Goal: Learn about a topic

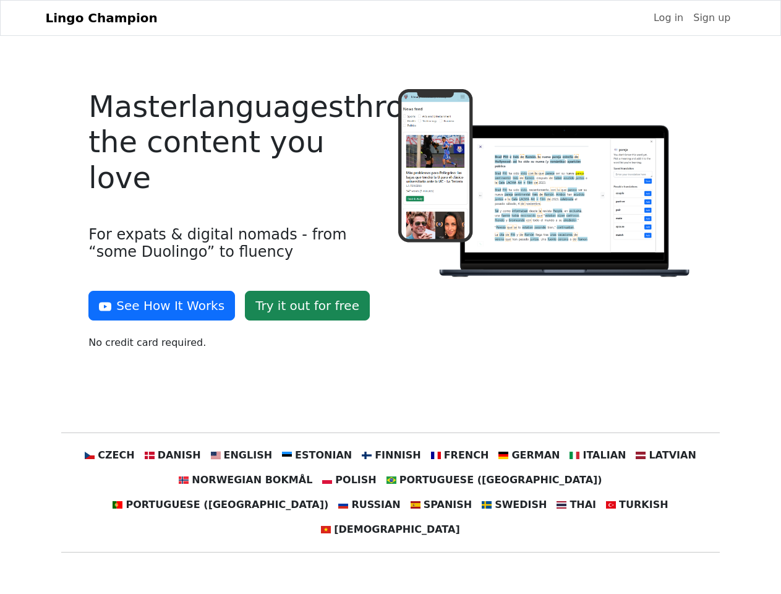
click at [391, 297] on div at bounding box center [545, 224] width 309 height 271
click at [157, 305] on button "See How It Works" at bounding box center [161, 306] width 147 height 30
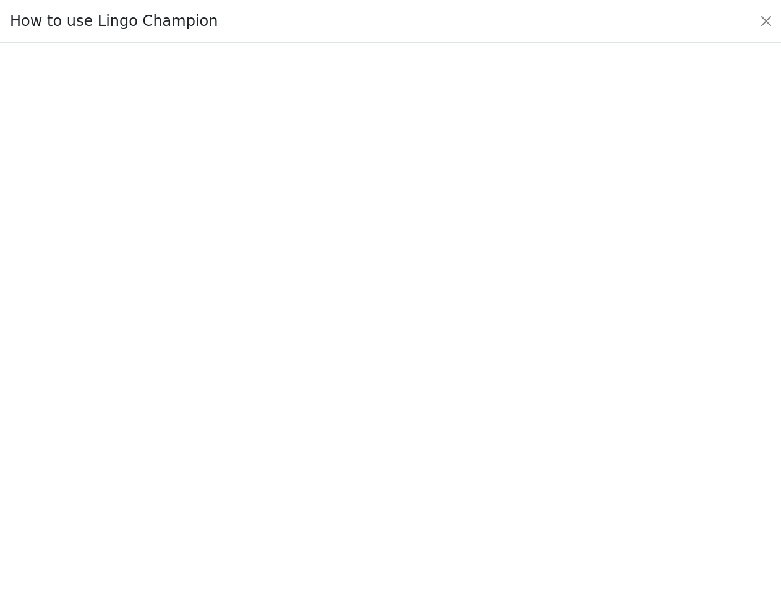
click at [133, 455] on div at bounding box center [390, 318] width 723 height 428
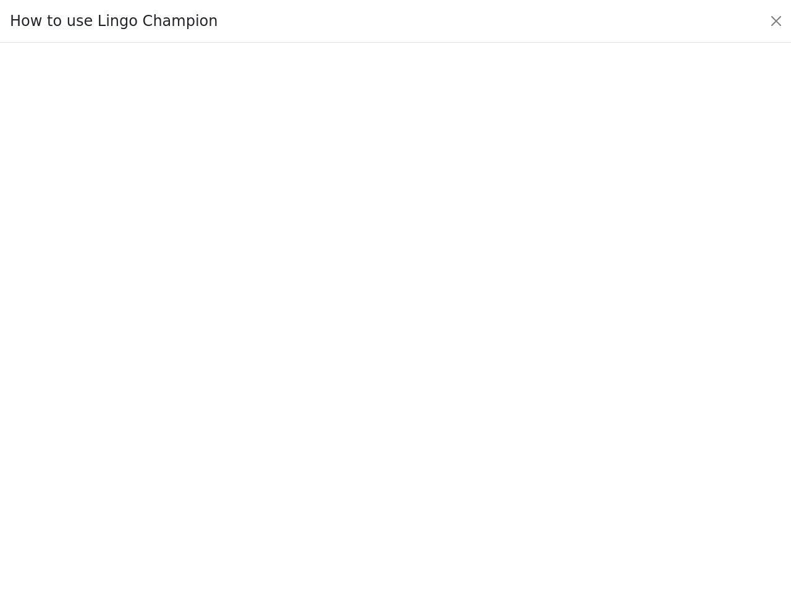
click at [191, 455] on div at bounding box center [395, 318] width 733 height 434
click at [253, 455] on div at bounding box center [395, 318] width 733 height 434
click at [321, 455] on div at bounding box center [395, 318] width 733 height 434
click at [390, 455] on div at bounding box center [395, 318] width 733 height 434
click at [451, 455] on div at bounding box center [395, 318] width 733 height 434
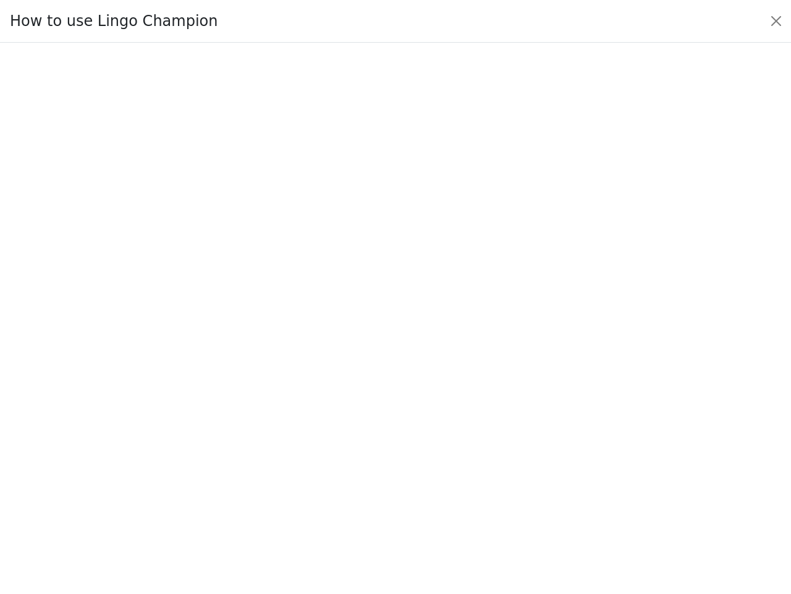
click at [515, 455] on div at bounding box center [395, 318] width 733 height 434
click at [579, 455] on div at bounding box center [395, 318] width 733 height 434
